Goal: Task Accomplishment & Management: Manage account settings

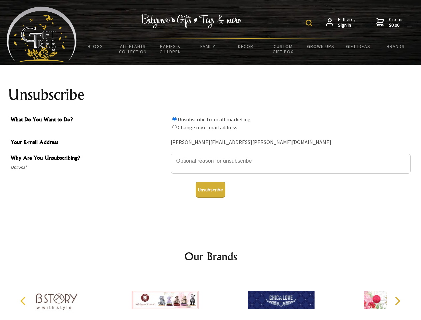
click at [310, 23] on img at bounding box center [309, 23] width 7 height 7
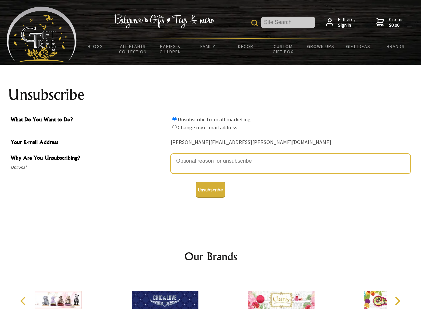
click at [211, 156] on textarea "Why Are You Unsubscribing?" at bounding box center [291, 164] width 240 height 20
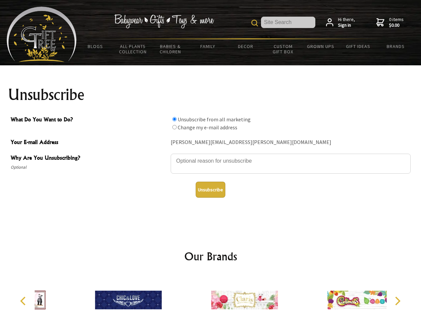
click at [175, 119] on input "What Do You Want to Do?" at bounding box center [175, 119] width 4 height 4
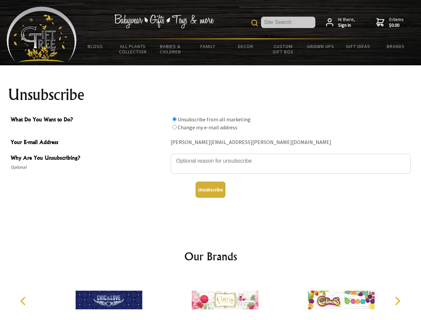
click at [175, 127] on input "What Do You Want to Do?" at bounding box center [175, 127] width 4 height 4
radio input "true"
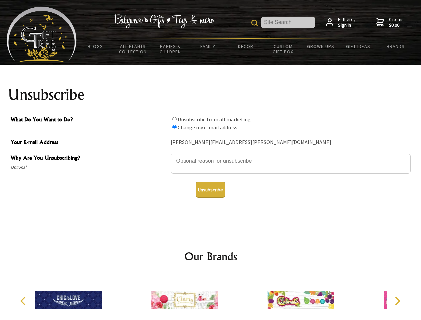
click at [211, 190] on button "Unsubscribe" at bounding box center [211, 190] width 30 height 16
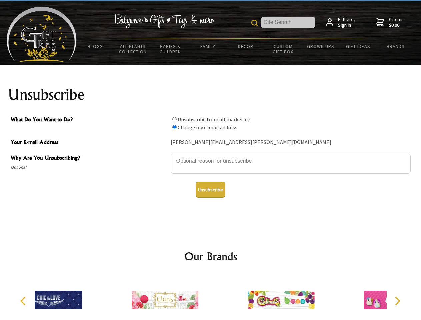
click at [211, 298] on div at bounding box center [165, 301] width 116 height 52
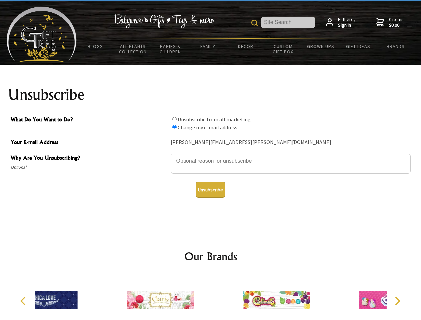
click at [24, 301] on icon "Previous" at bounding box center [23, 301] width 9 height 9
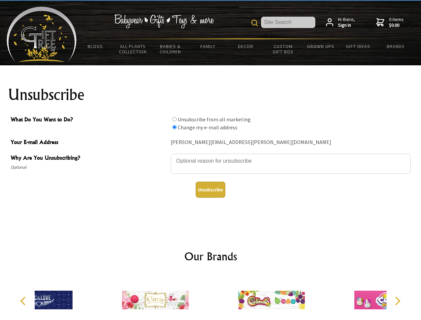
click at [398, 301] on icon "Next" at bounding box center [397, 301] width 9 height 9
